Goal: Task Accomplishment & Management: Manage account settings

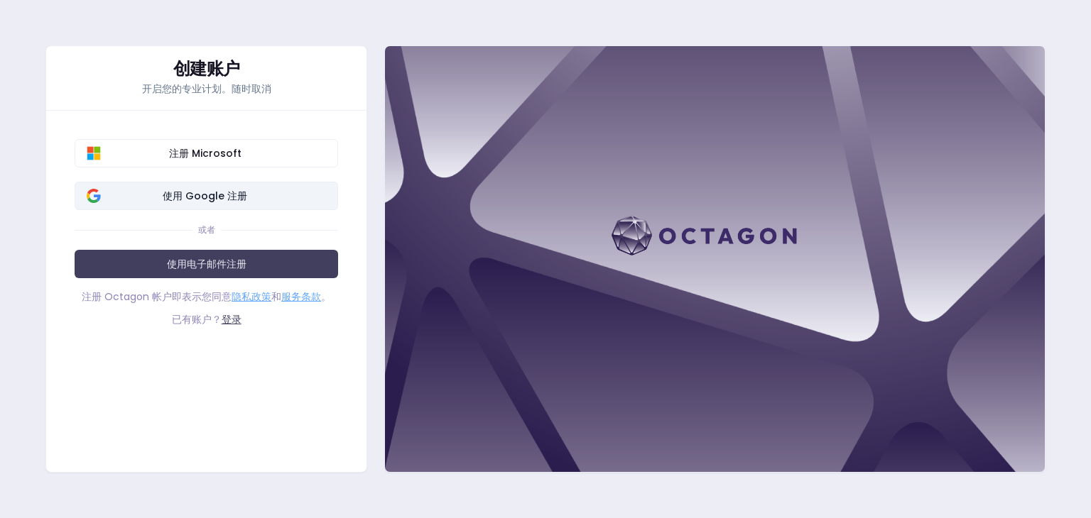
click at [214, 193] on font "使用 Google 注册" at bounding box center [205, 196] width 85 height 14
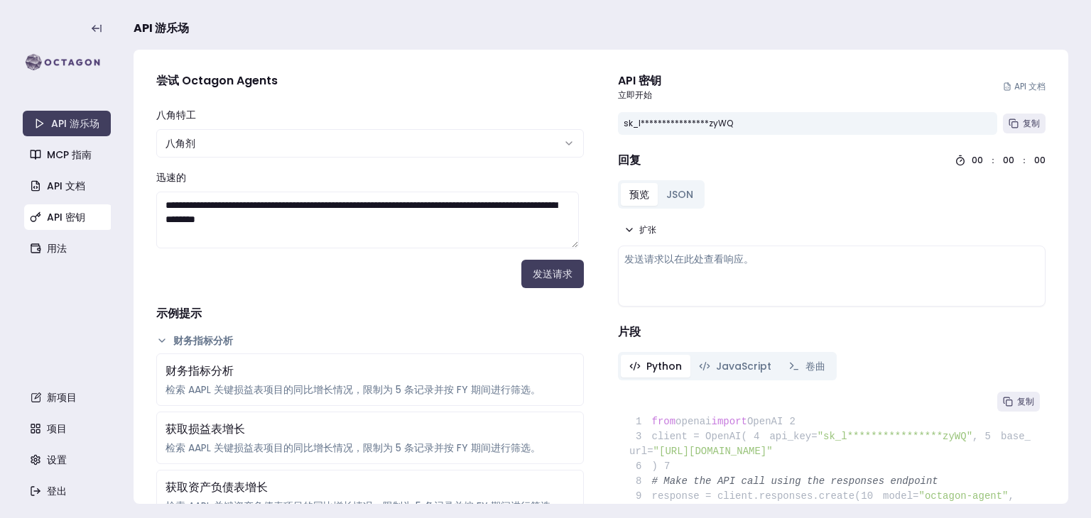
click at [45, 210] on link "API 密钥" at bounding box center [68, 218] width 88 height 26
